Goal: Find specific page/section: Find specific page/section

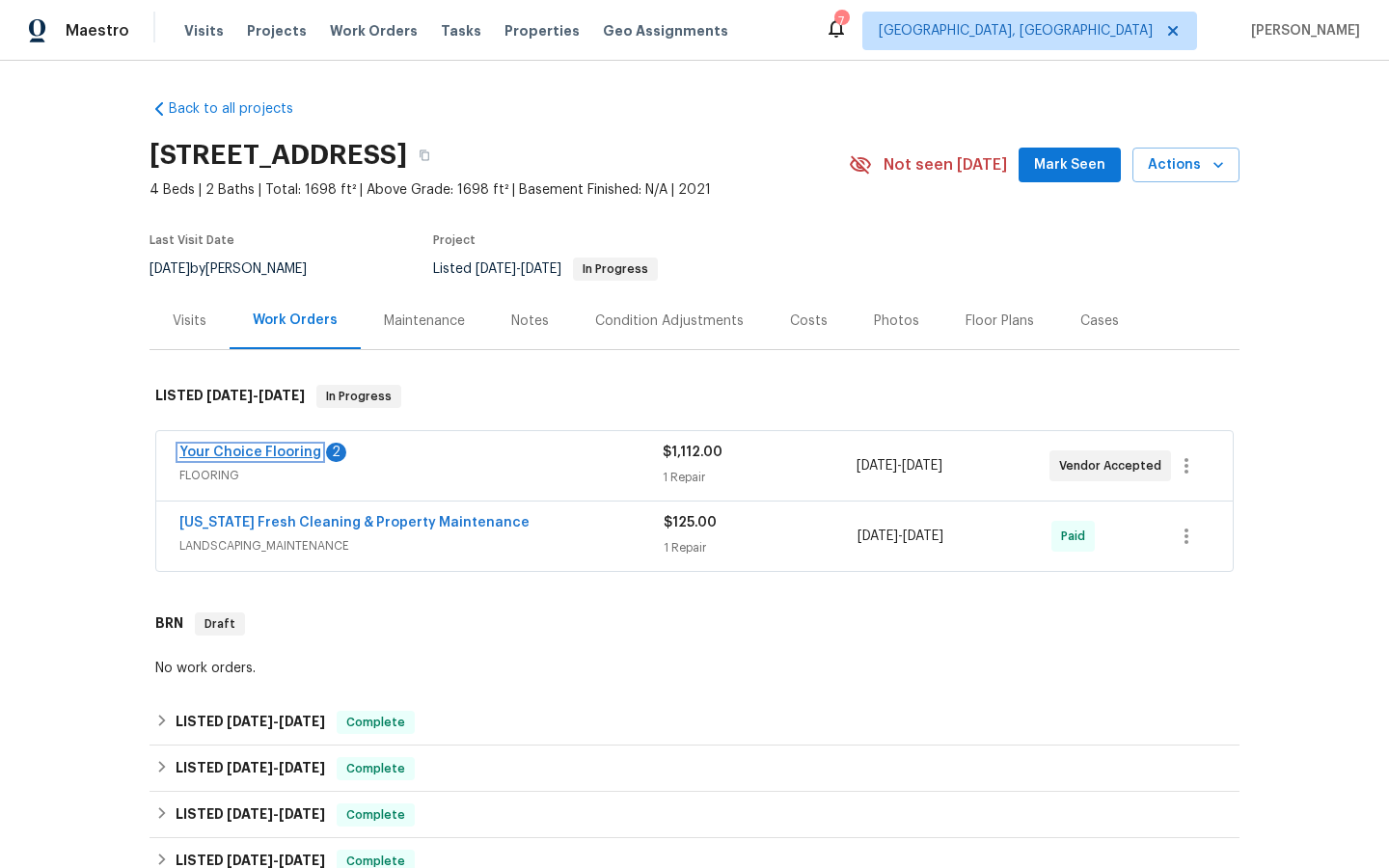
click at [227, 452] on link "Your Choice Flooring" at bounding box center [250, 452] width 142 height 14
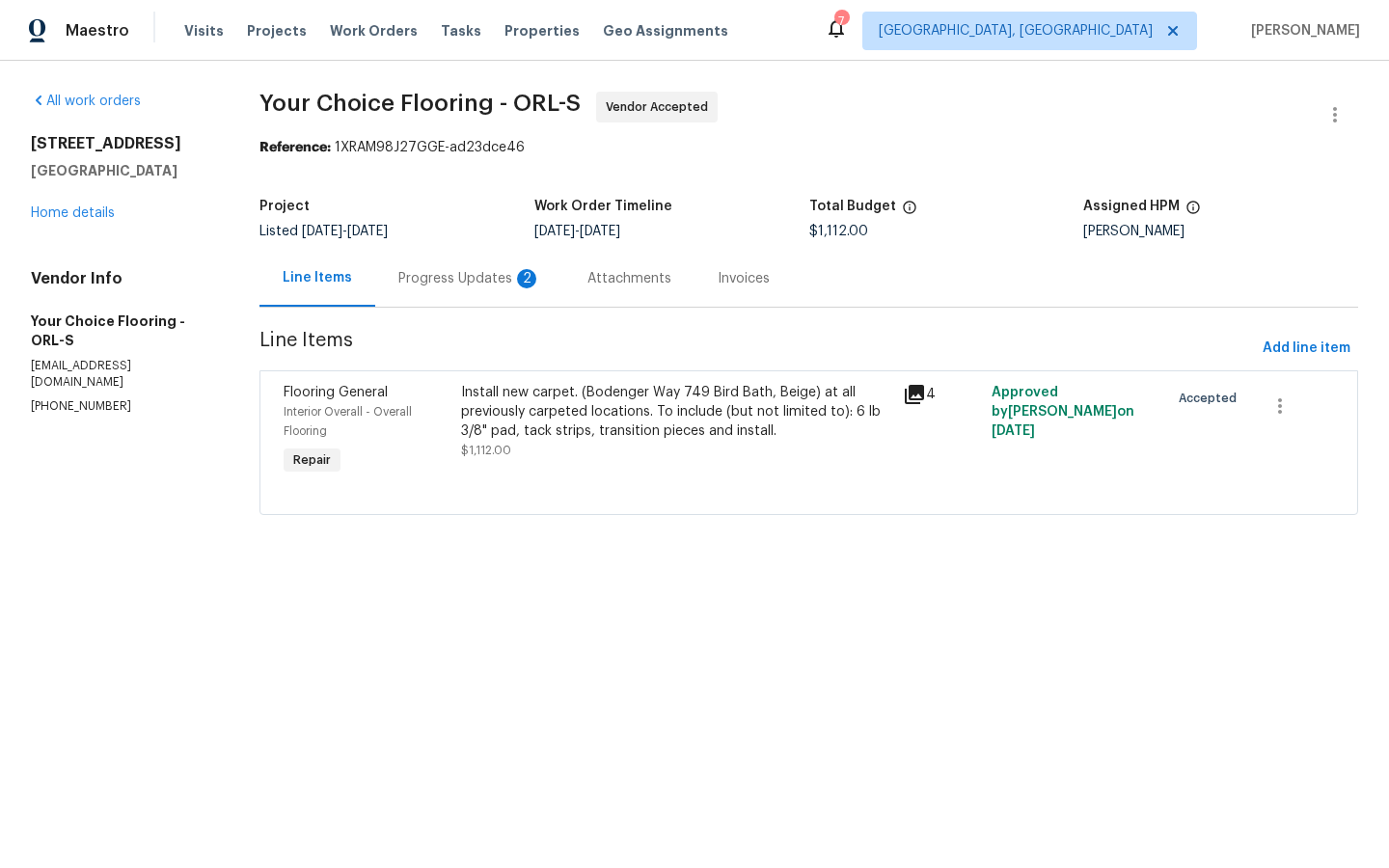
click at [458, 279] on div "Progress Updates 2" at bounding box center [470, 278] width 143 height 19
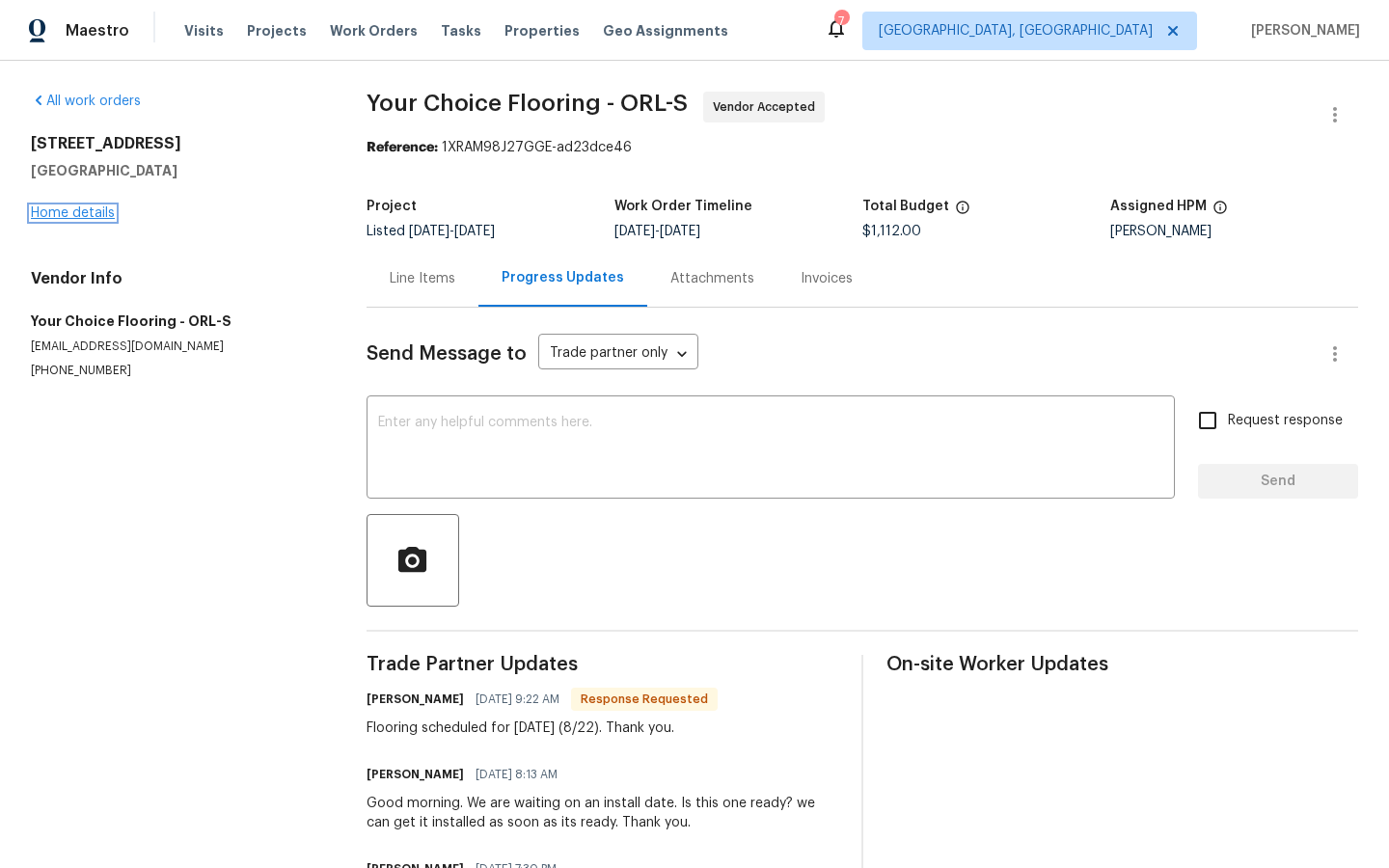
click at [69, 214] on link "Home details" at bounding box center [72, 214] width 84 height 14
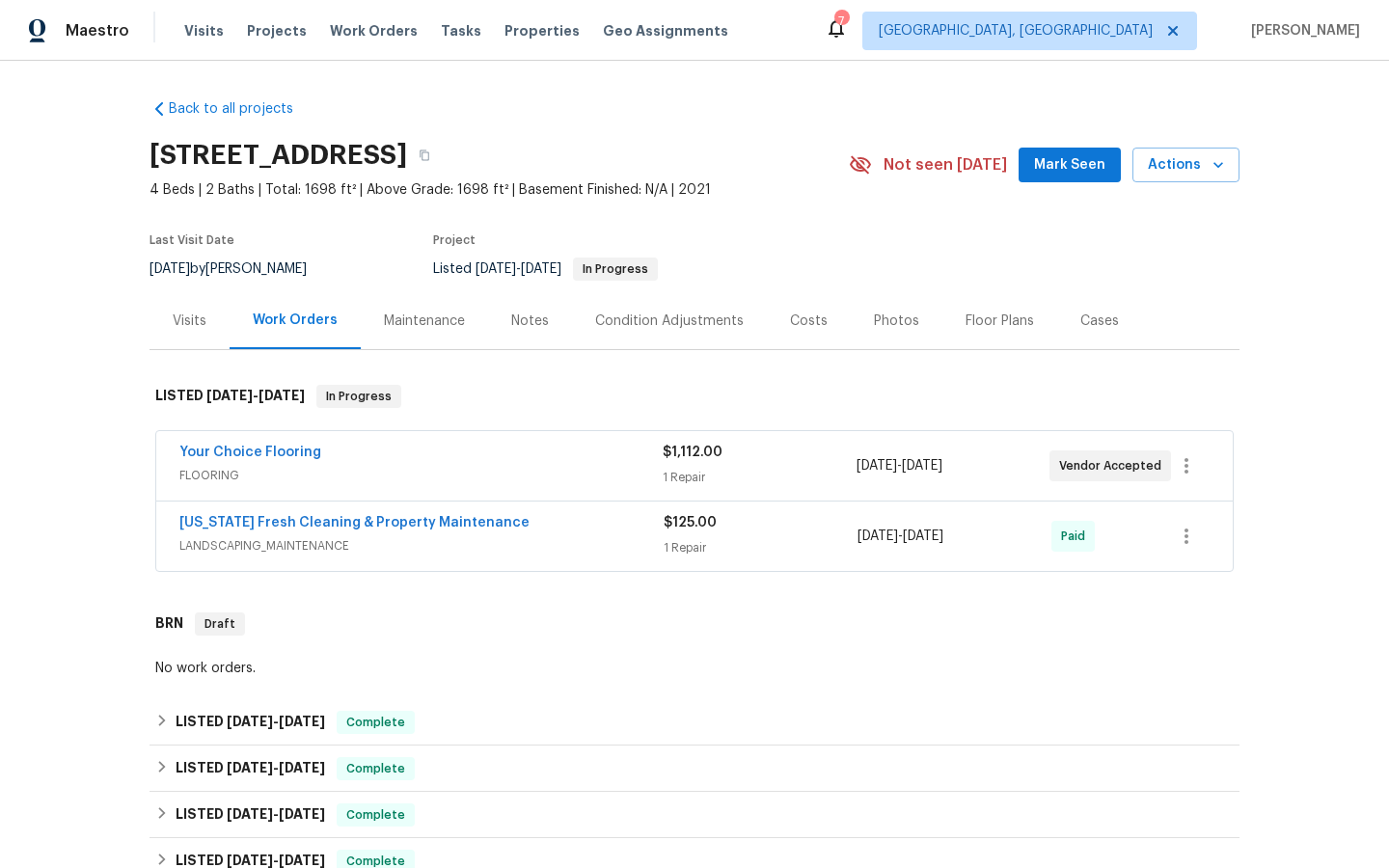
click at [338, 531] on span "[US_STATE] Fresh Cleaning & Property Maintenance" at bounding box center [355, 523] width 350 height 19
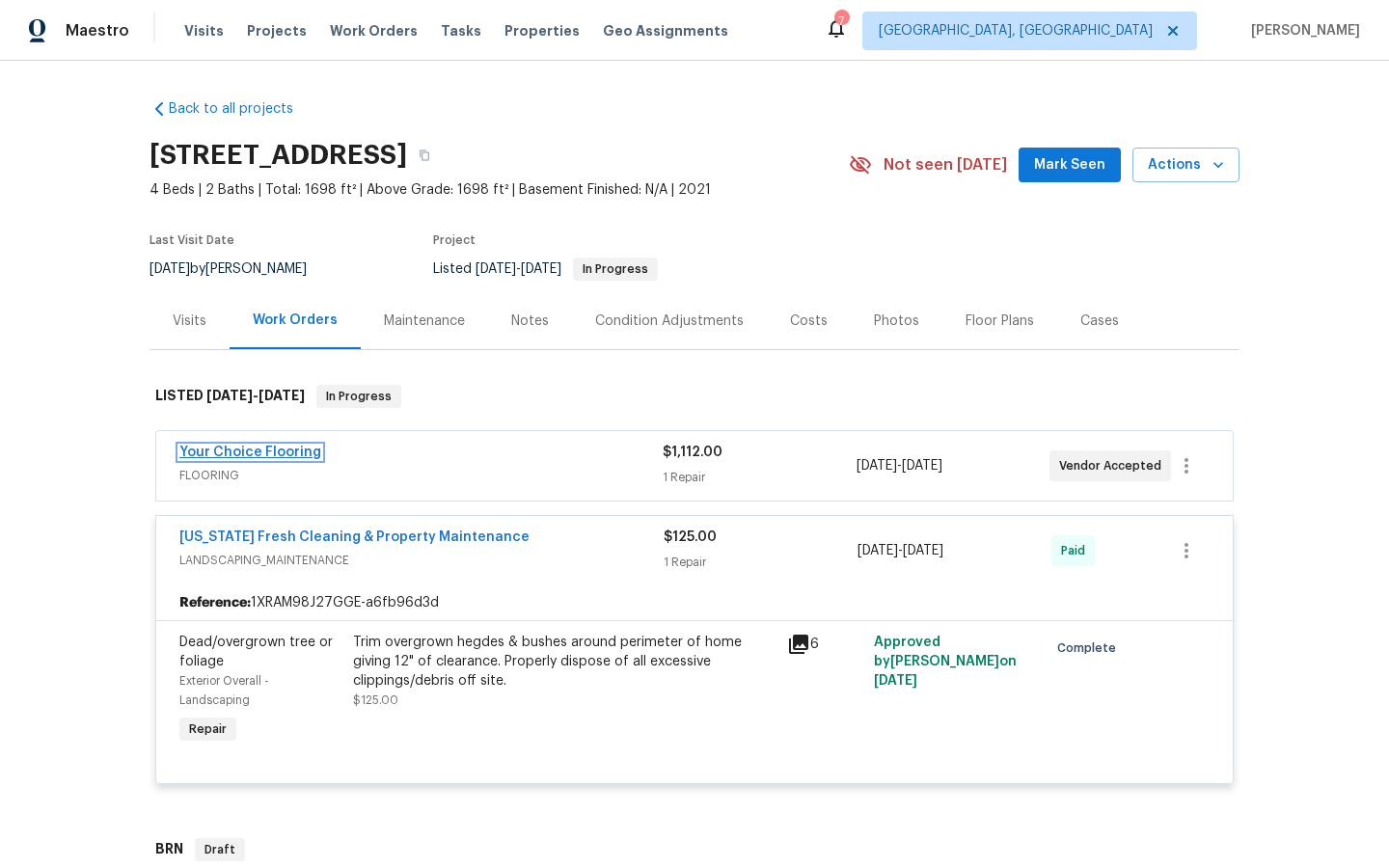
click at [257, 448] on link "Your Choice Flooring" at bounding box center [250, 452] width 142 height 14
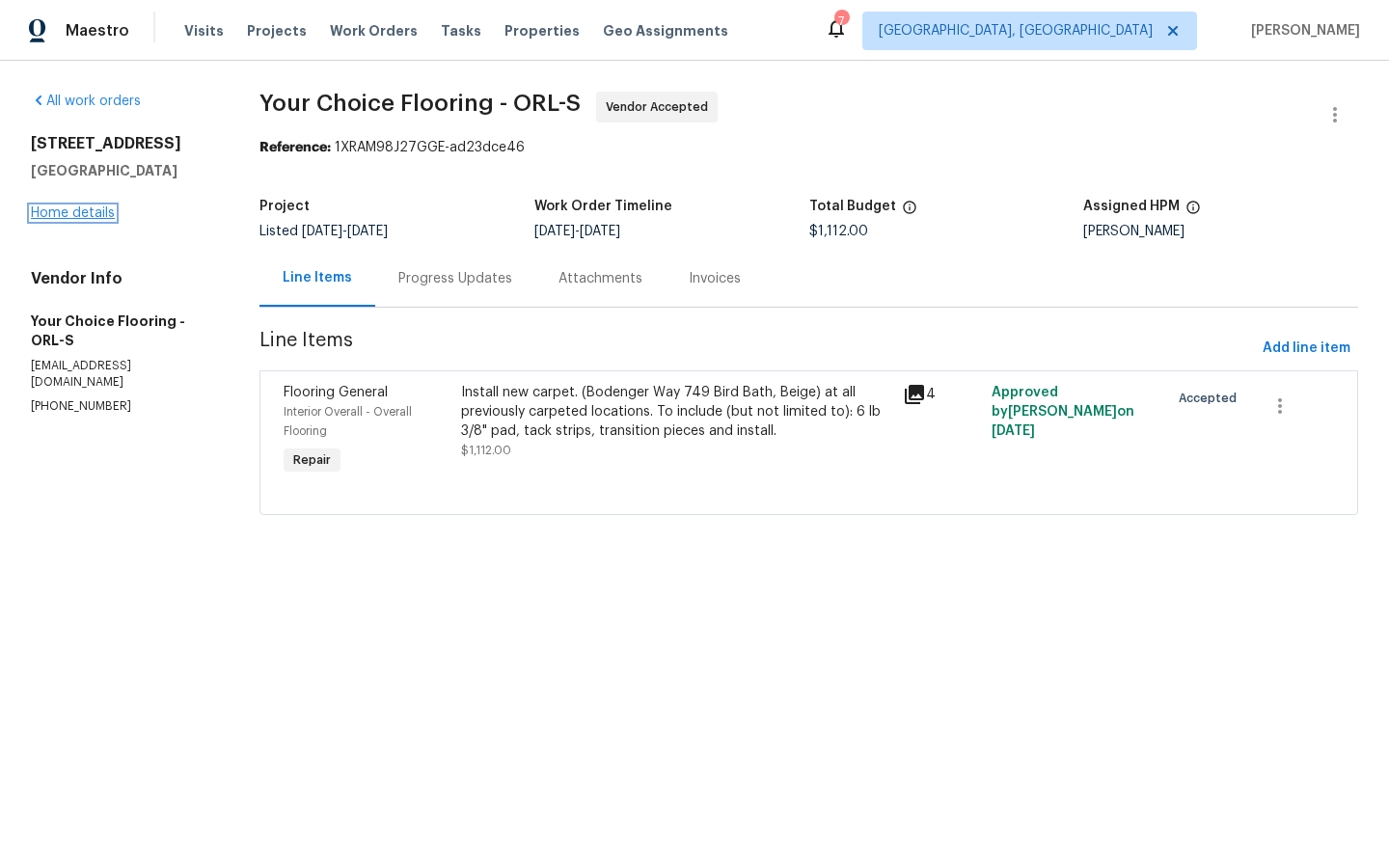
click at [76, 219] on link "Home details" at bounding box center [72, 214] width 84 height 14
